Goal: Information Seeking & Learning: Check status

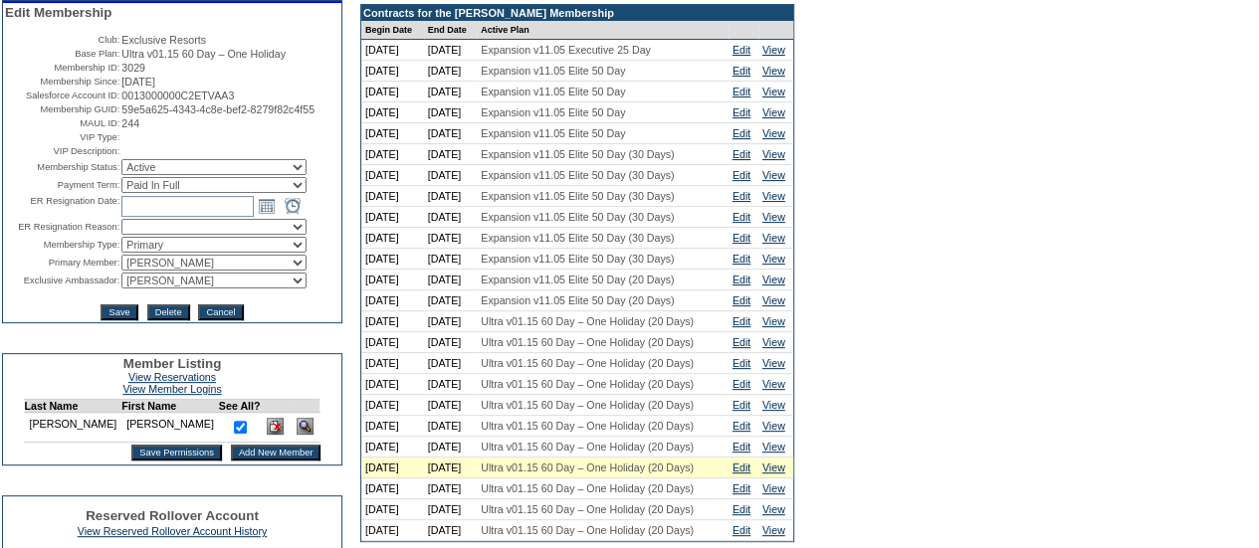
scroll to position [479, 0]
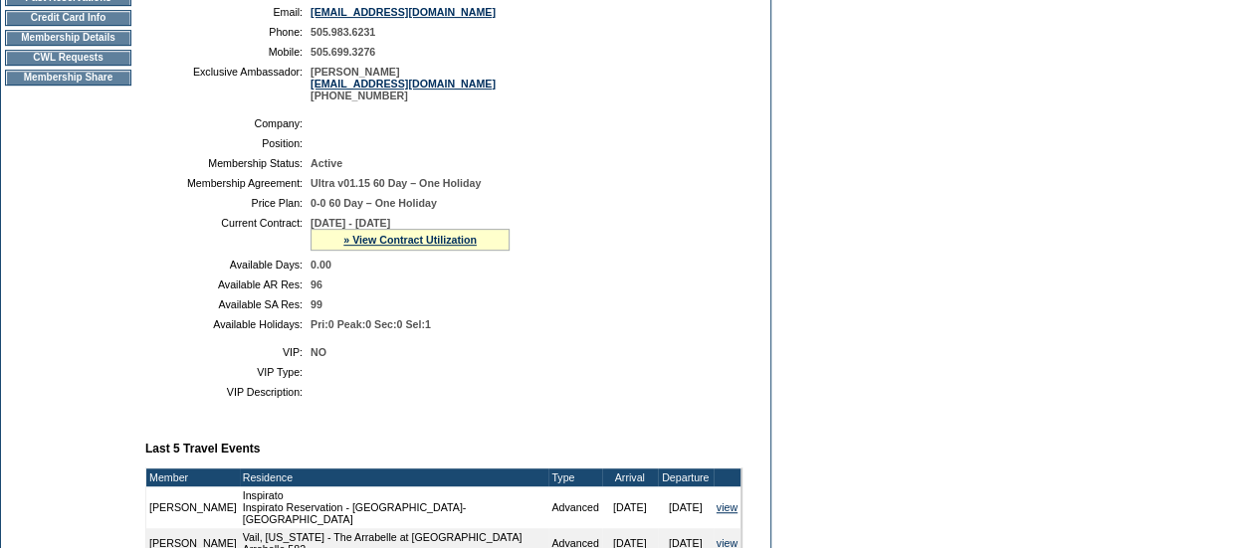
scroll to position [340, 0]
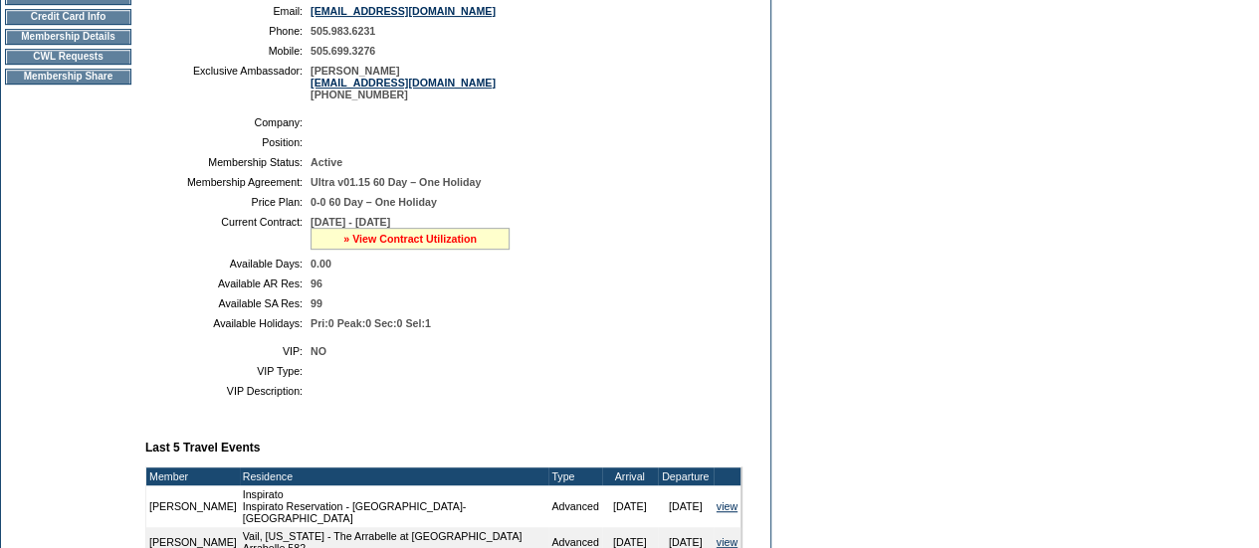
click at [365, 245] on link "» View Contract Utilization" at bounding box center [409, 239] width 133 height 12
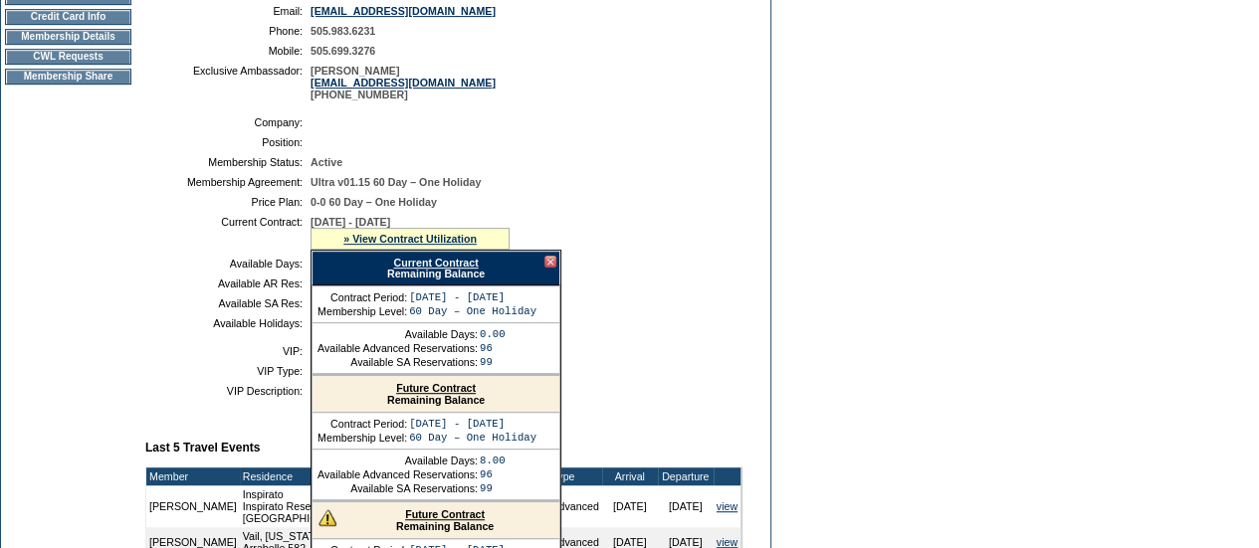
click at [455, 394] on link "Future Contract" at bounding box center [436, 388] width 80 height 12
click at [552, 281] on div "Current Contract Remaining Balance" at bounding box center [435, 268] width 249 height 35
click at [551, 268] on div at bounding box center [550, 262] width 12 height 12
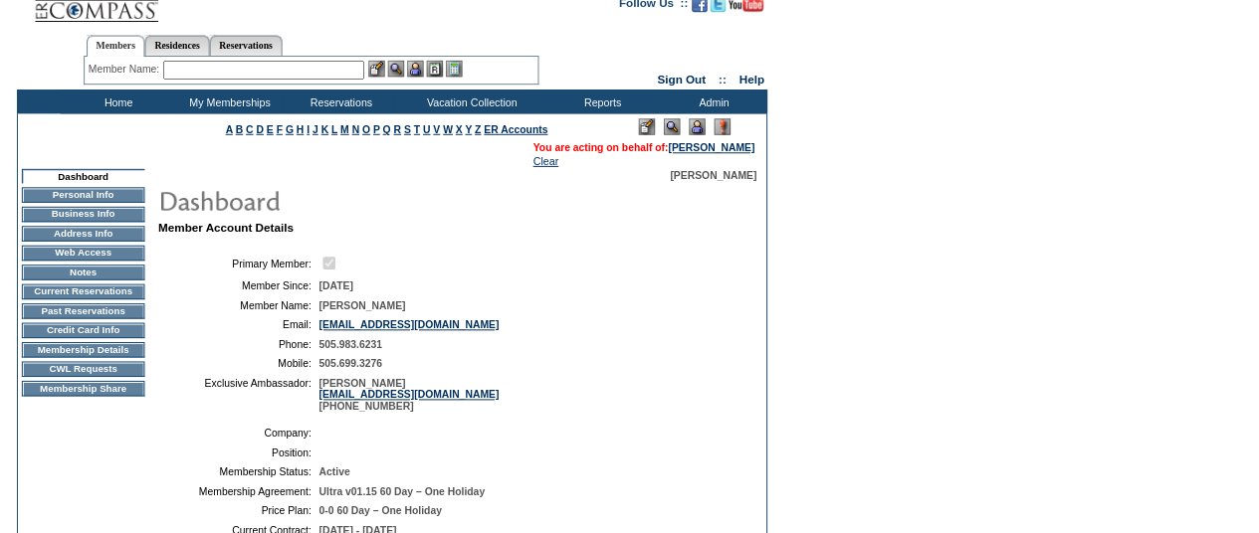
scroll to position [0, 0]
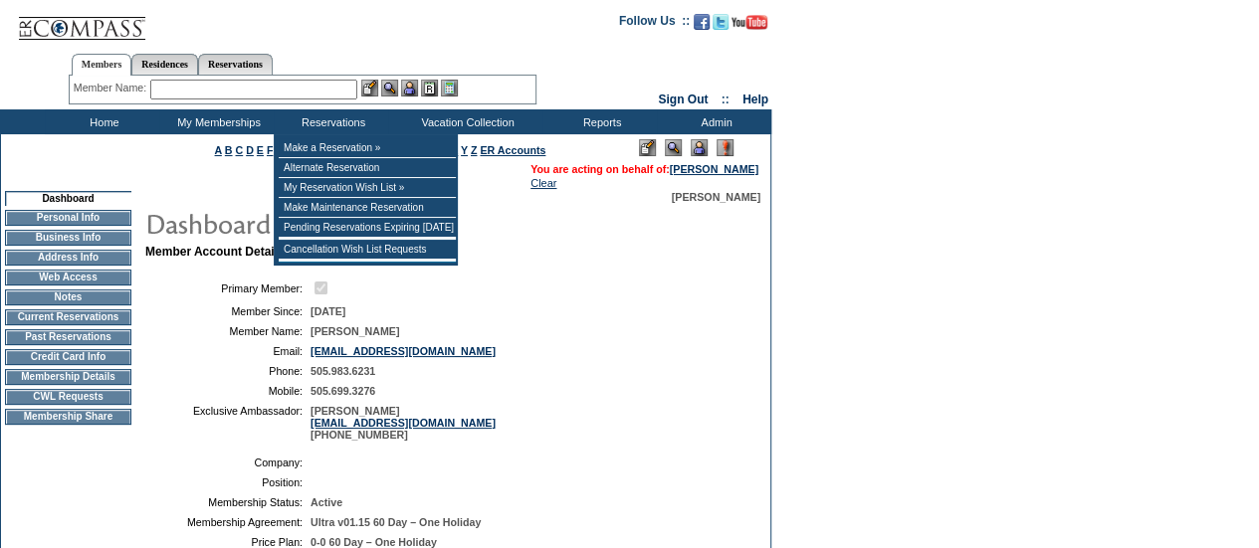
click at [269, 91] on input "text" at bounding box center [253, 90] width 207 height 20
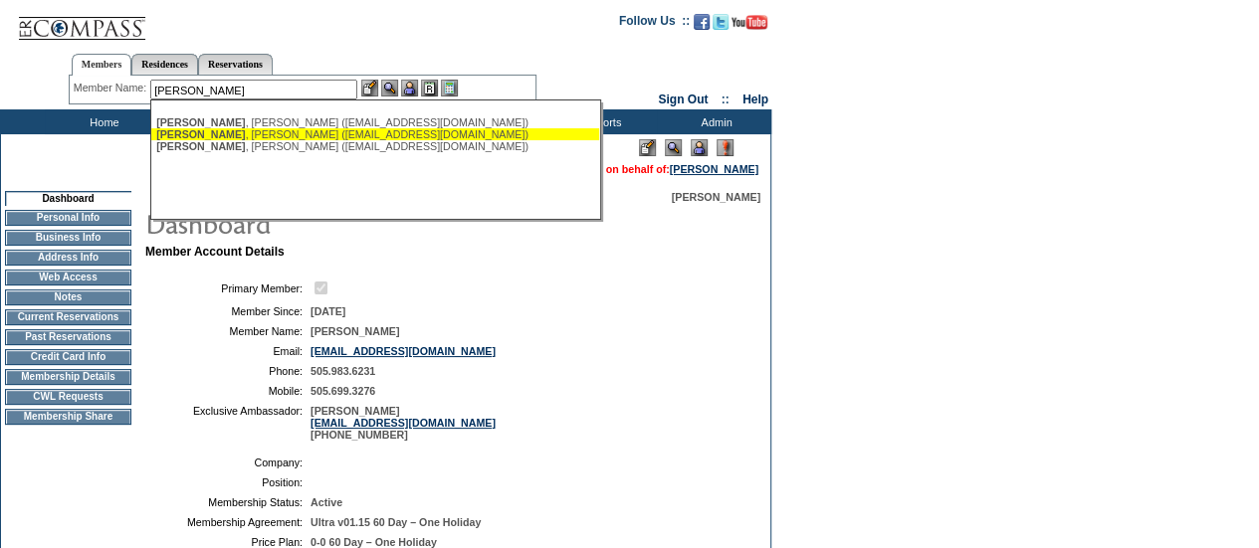
click at [250, 138] on div "[PERSON_NAME] ([EMAIL_ADDRESS][DOMAIN_NAME])" at bounding box center [375, 134] width 438 height 12
type input "[PERSON_NAME] ([EMAIL_ADDRESS][DOMAIN_NAME])"
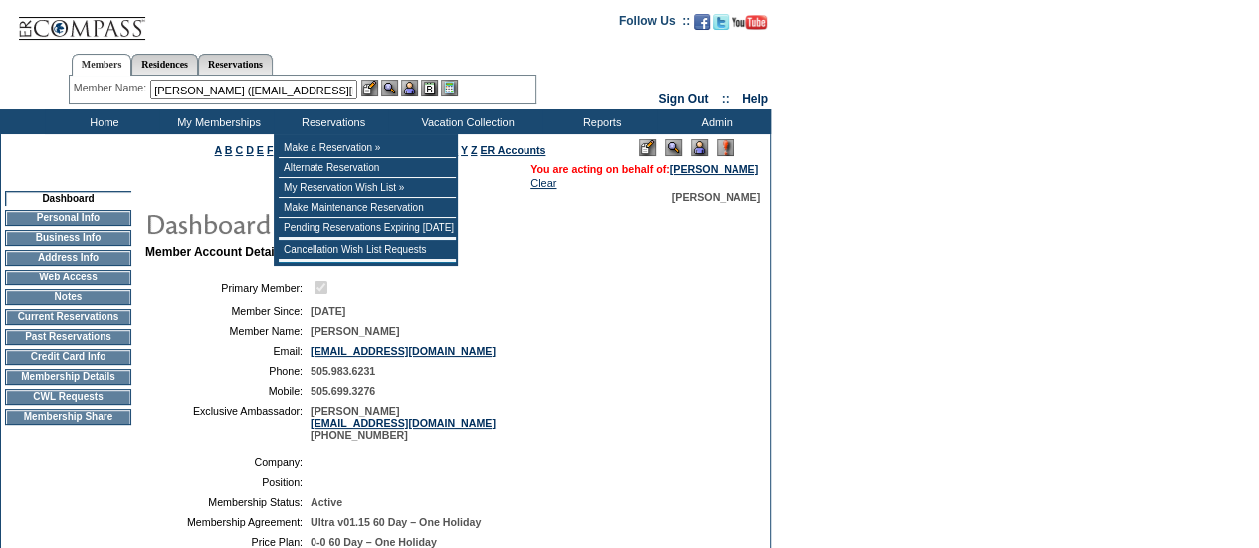
click at [415, 85] on img at bounding box center [409, 88] width 17 height 17
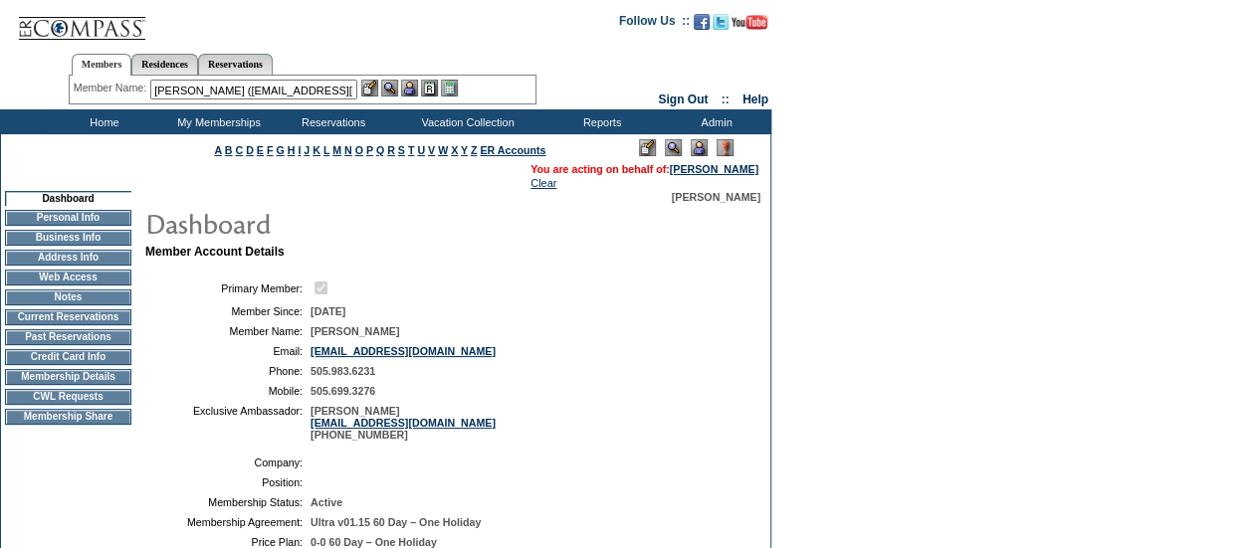
click at [398, 87] on img at bounding box center [389, 88] width 17 height 17
